Goal: Information Seeking & Learning: Learn about a topic

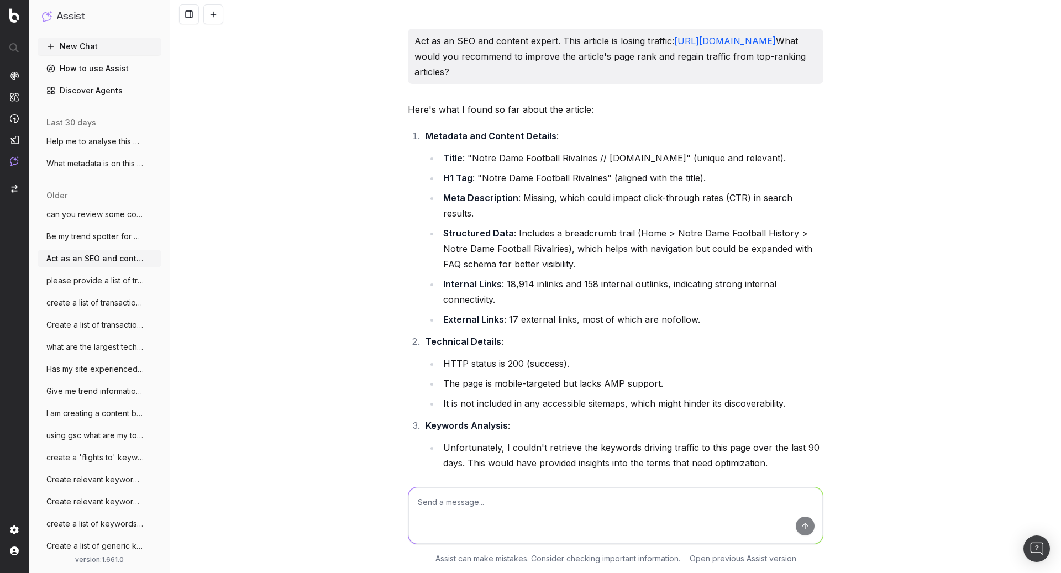
scroll to position [2339, 0]
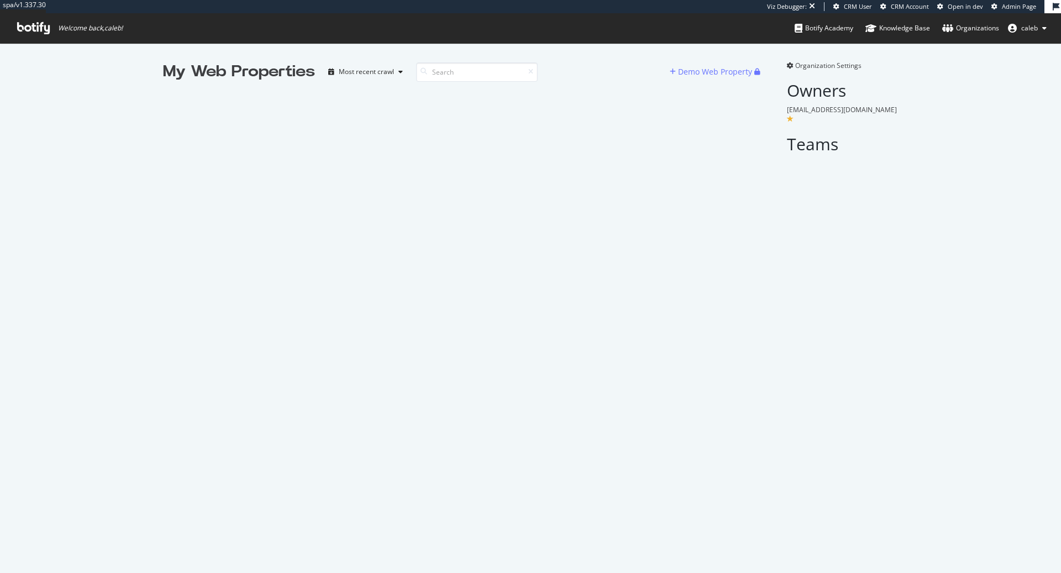
scroll to position [573, 1061]
click at [463, 76] on input at bounding box center [477, 71] width 122 height 19
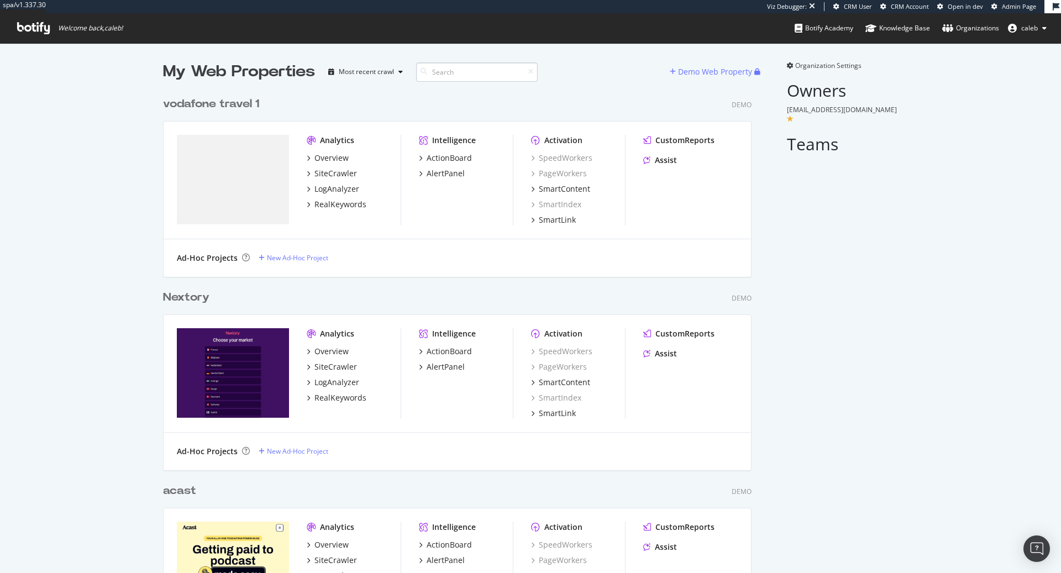
scroll to position [3212, 597]
click at [237, 101] on div "vodafone travel 1" at bounding box center [211, 104] width 96 height 16
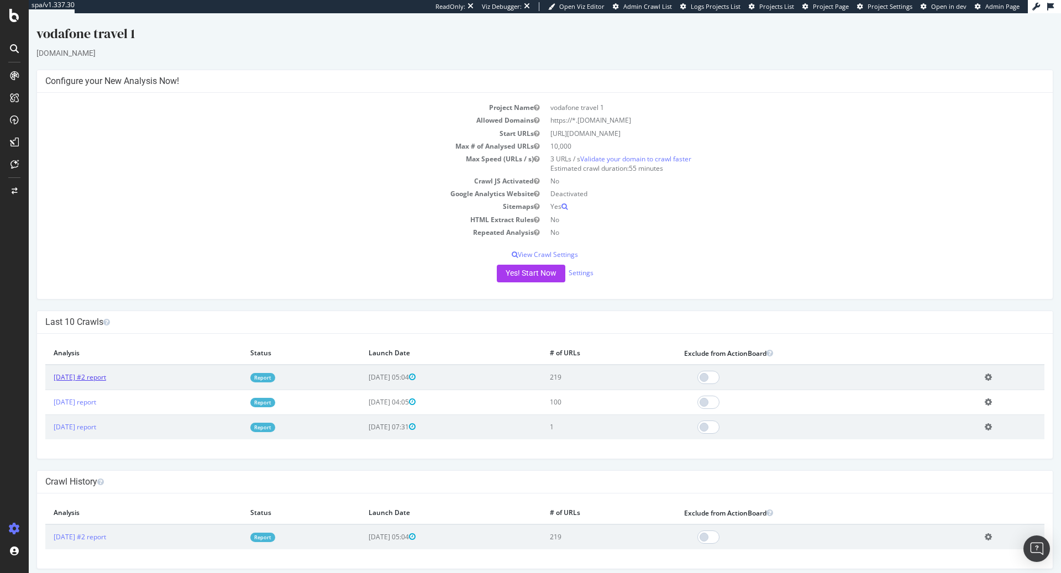
click at [104, 378] on link "[DATE] #2 report" at bounding box center [80, 377] width 53 height 9
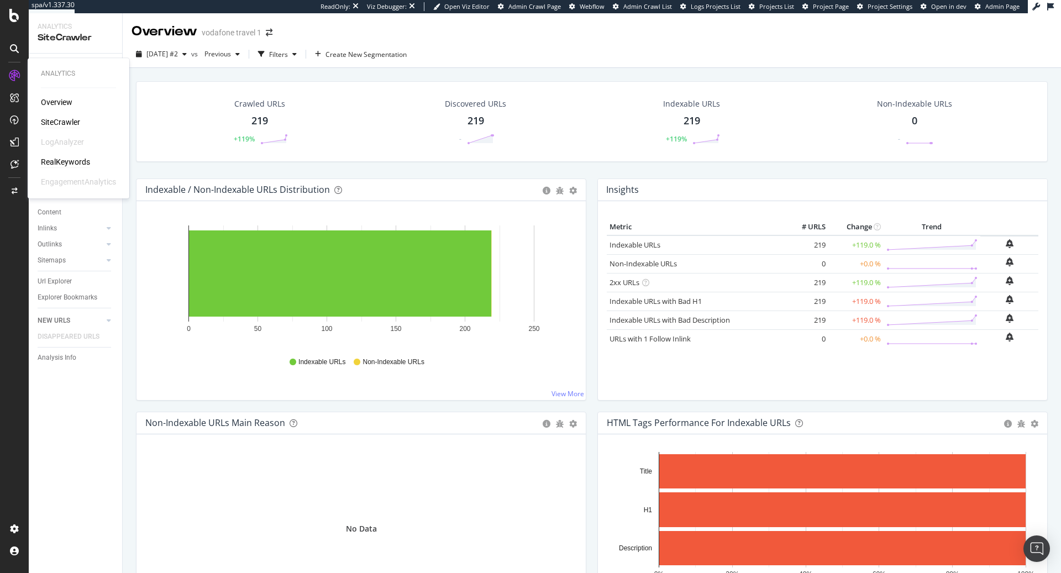
click at [76, 160] on div "RealKeywords" at bounding box center [65, 161] width 49 height 11
click at [226, 35] on div "vodafone travel 1" at bounding box center [232, 32] width 60 height 11
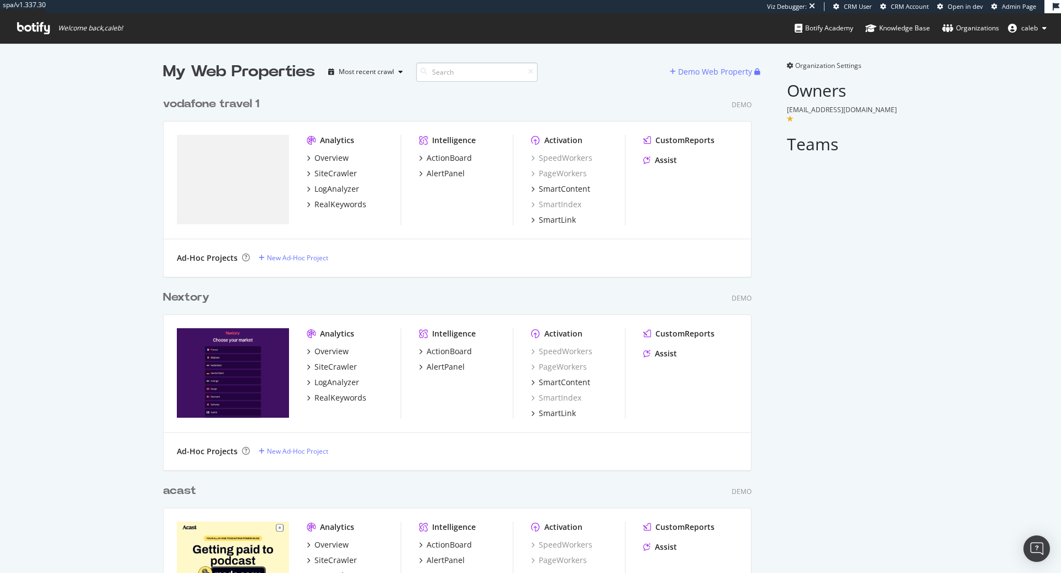
click at [474, 69] on input at bounding box center [477, 71] width 122 height 19
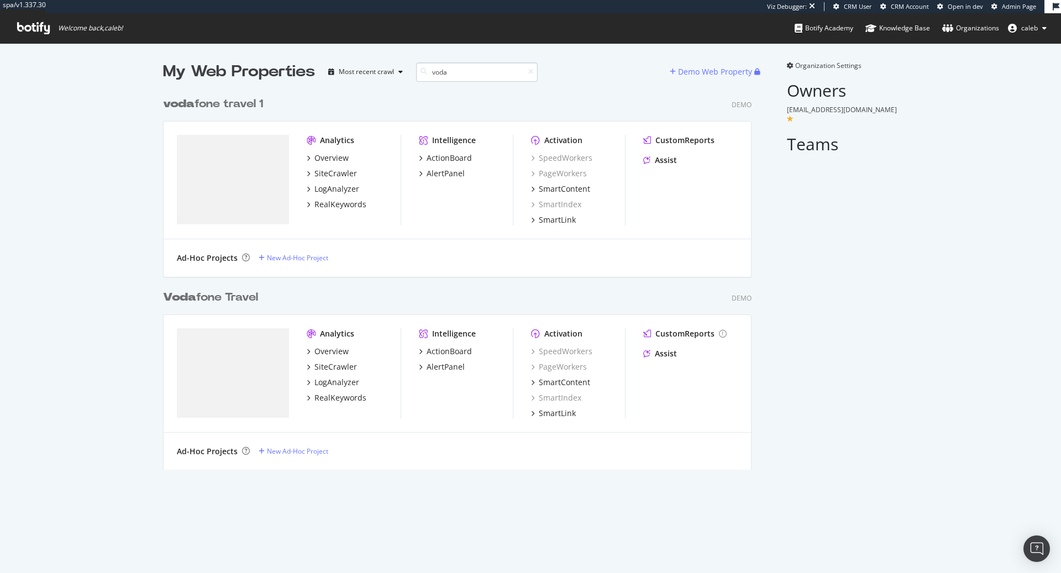
scroll to position [387, 597]
type input "voda"
click at [238, 295] on div "Voda fone Travel" at bounding box center [210, 298] width 95 height 16
click at [233, 96] on div "voda fone travel 1" at bounding box center [213, 104] width 100 height 16
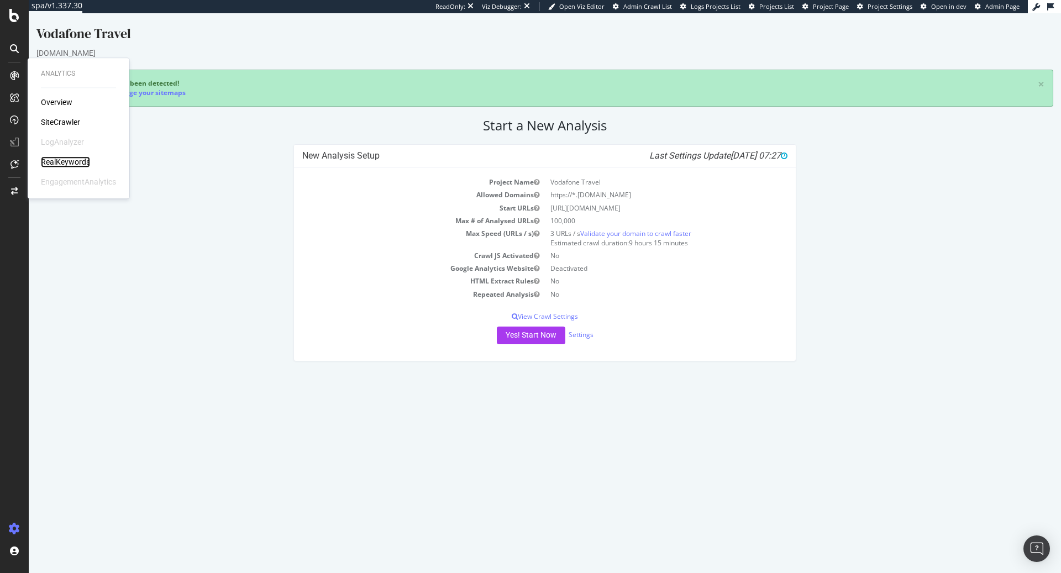
click at [78, 163] on div "RealKeywords" at bounding box center [65, 161] width 49 height 11
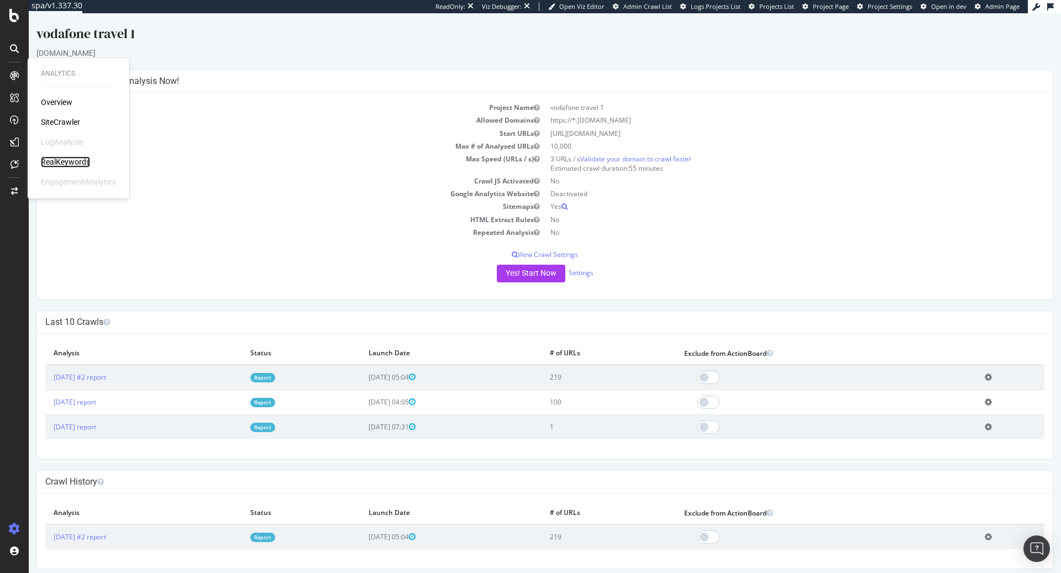
click at [87, 164] on div "RealKeywords" at bounding box center [65, 161] width 49 height 11
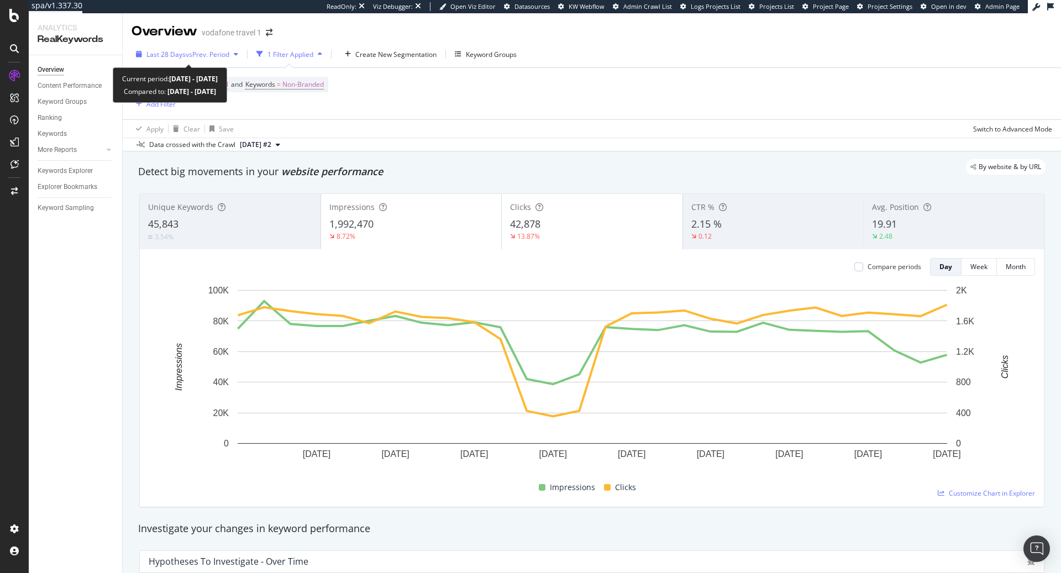
click at [220, 59] on div "Last 28 Days vs Prev. Period" at bounding box center [187, 54] width 83 height 9
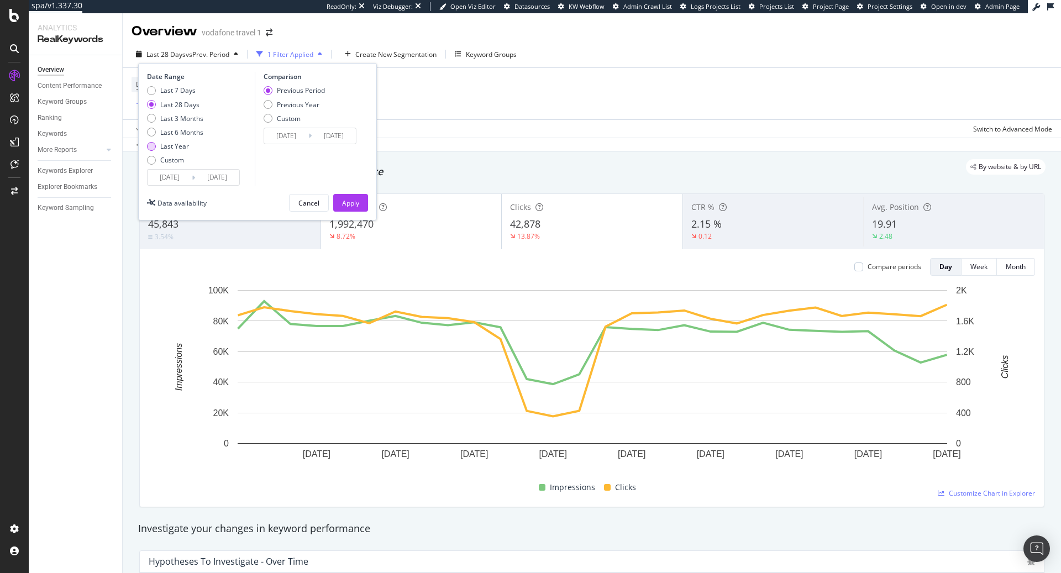
click at [184, 148] on div "Last Year" at bounding box center [174, 146] width 29 height 9
type input "[DATE]"
click at [358, 202] on div "Apply" at bounding box center [350, 202] width 17 height 9
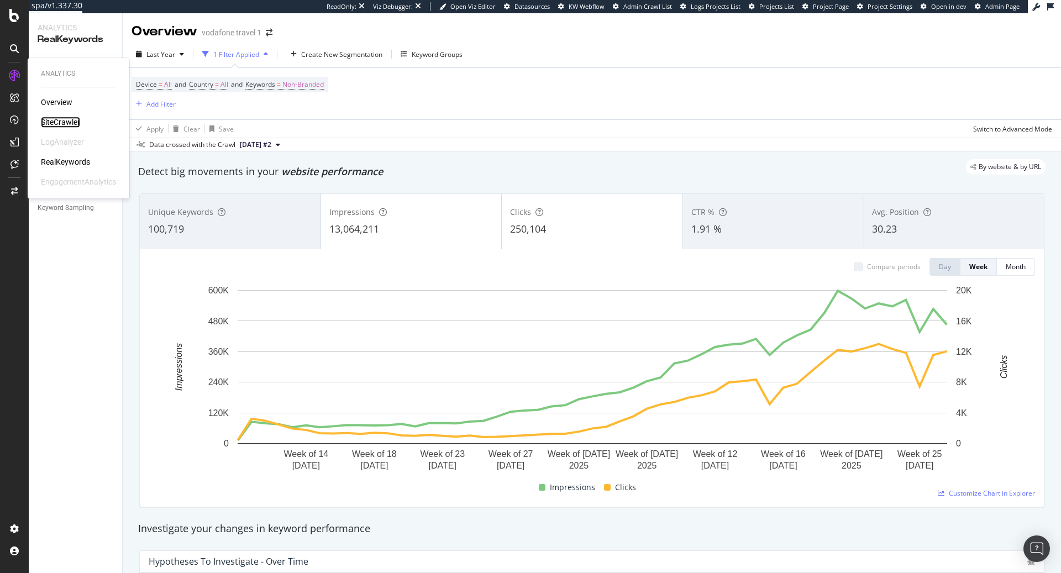
click at [66, 121] on div "SiteCrawler" at bounding box center [60, 122] width 39 height 11
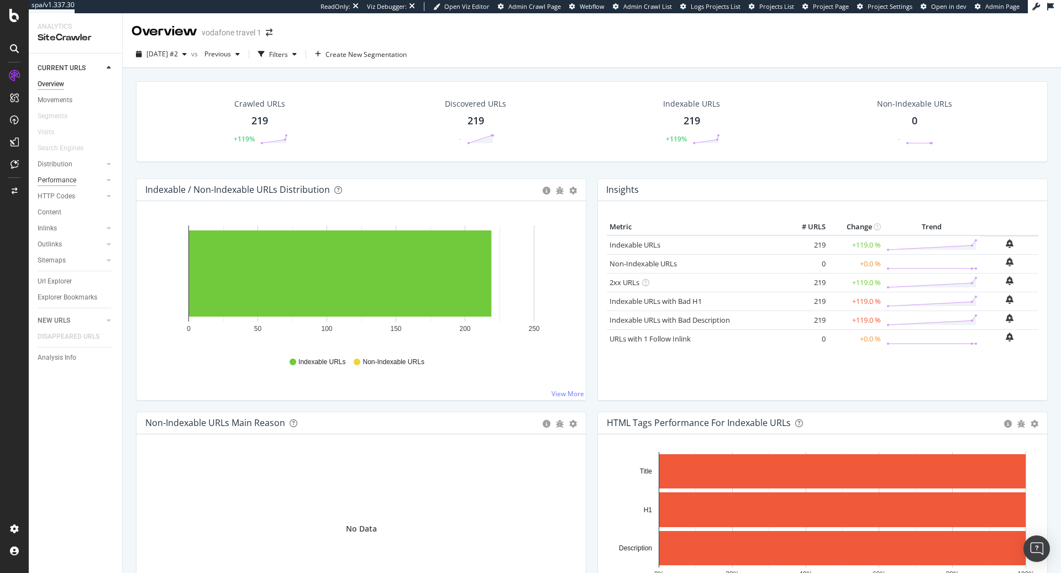
click at [62, 184] on div "Performance" at bounding box center [57, 181] width 39 height 12
